Goal: Transaction & Acquisition: Purchase product/service

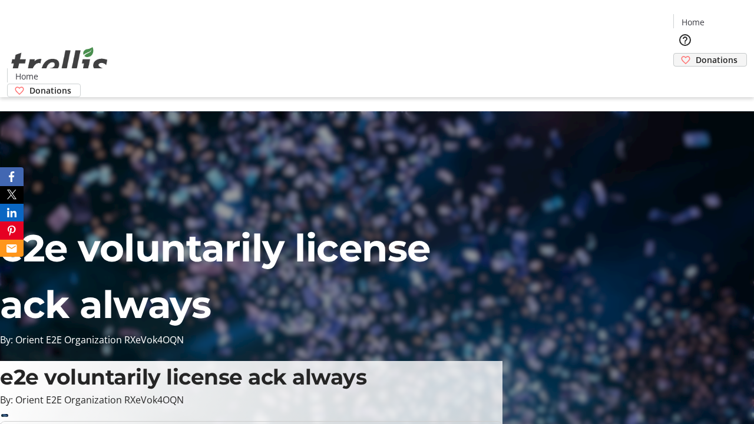
click at [696, 54] on span "Donations" at bounding box center [717, 60] width 42 height 12
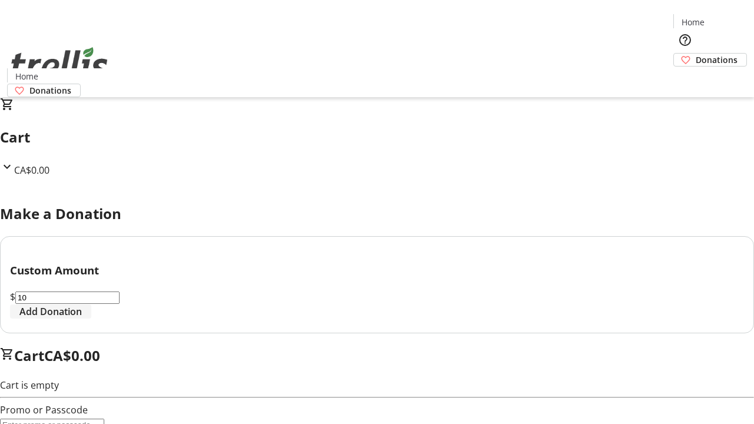
click at [82, 319] on span "Add Donation" at bounding box center [50, 312] width 62 height 14
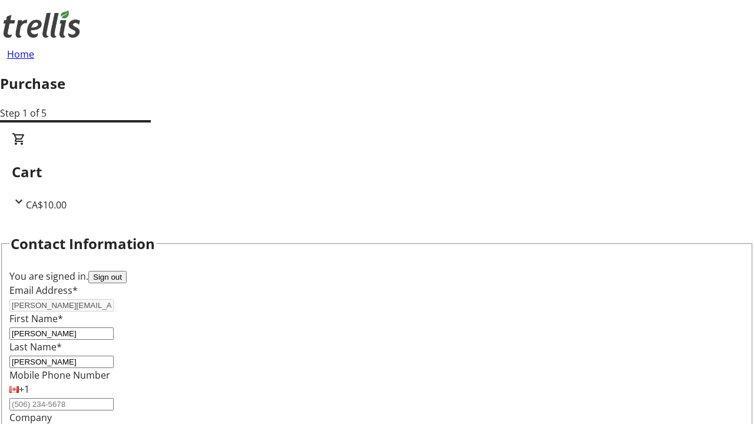
select select "BC"
select select "CA"
type input "V1Y 0C2"
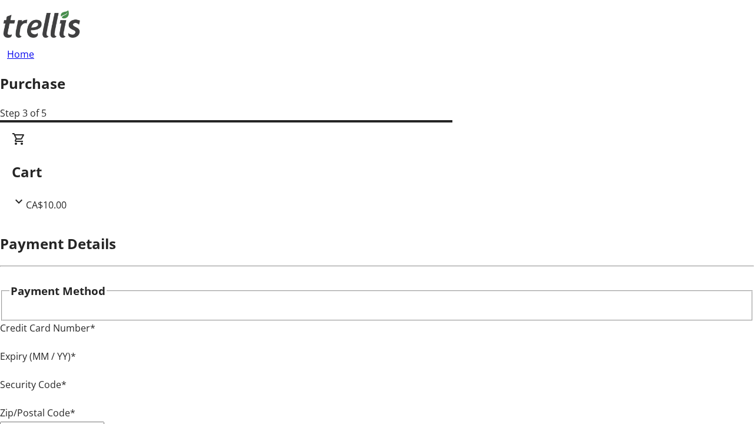
type input "V1Y 0C2"
